Goal: Task Accomplishment & Management: Complete application form

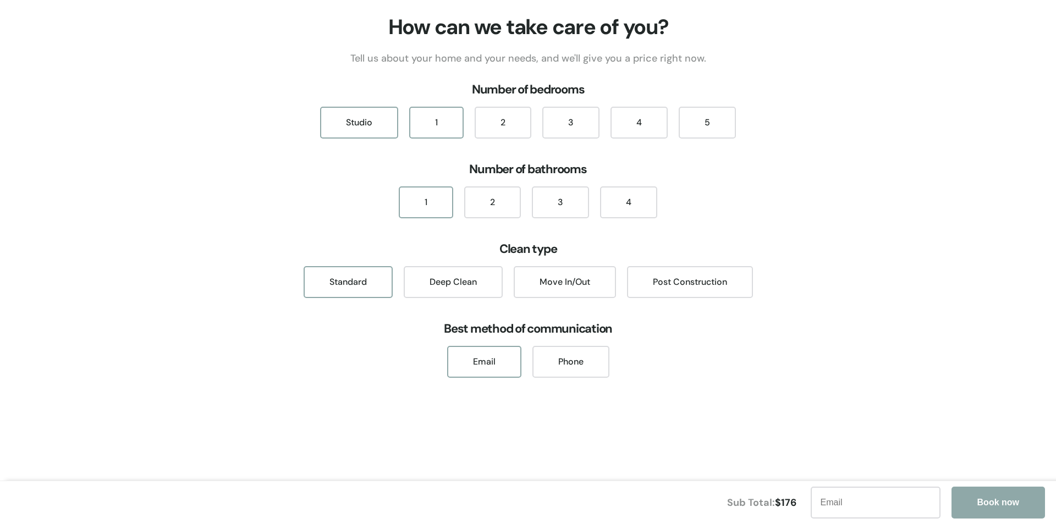
click at [438, 118] on div "1" at bounding box center [436, 123] width 54 height 32
click at [432, 198] on div "1" at bounding box center [426, 203] width 54 height 32
click at [588, 273] on div "Move In/Out" at bounding box center [565, 282] width 102 height 32
click at [492, 365] on div "Email" at bounding box center [484, 362] width 74 height 32
click at [582, 358] on div "Phone" at bounding box center [571, 362] width 77 height 32
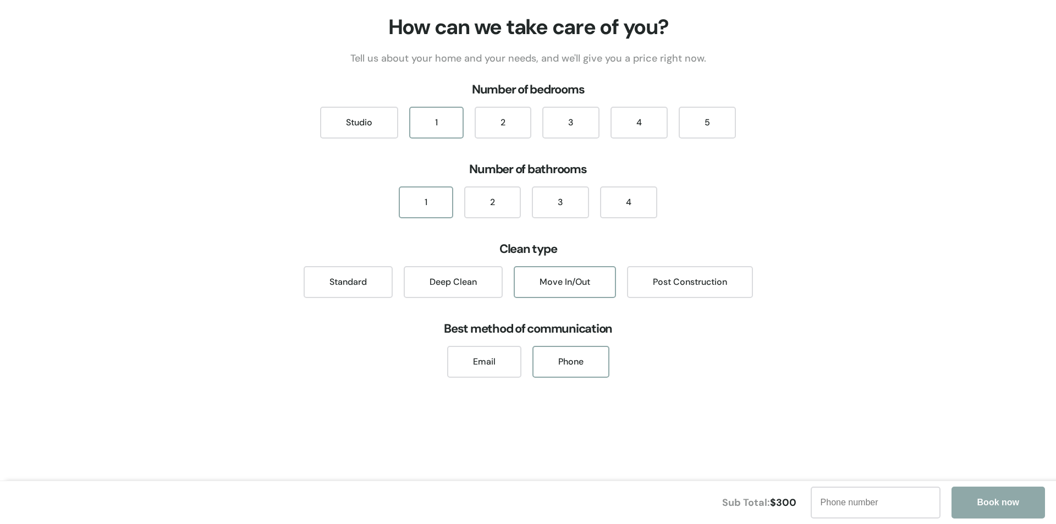
click at [857, 497] on input "text" at bounding box center [876, 503] width 130 height 32
type input "6478358492"
click at [867, 420] on div "How can we take care of you? Tell us about your home and your needs, and we'll …" at bounding box center [528, 235] width 1056 height 444
click at [989, 497] on button "Book now" at bounding box center [999, 503] width 94 height 32
